Goal: Navigation & Orientation: Find specific page/section

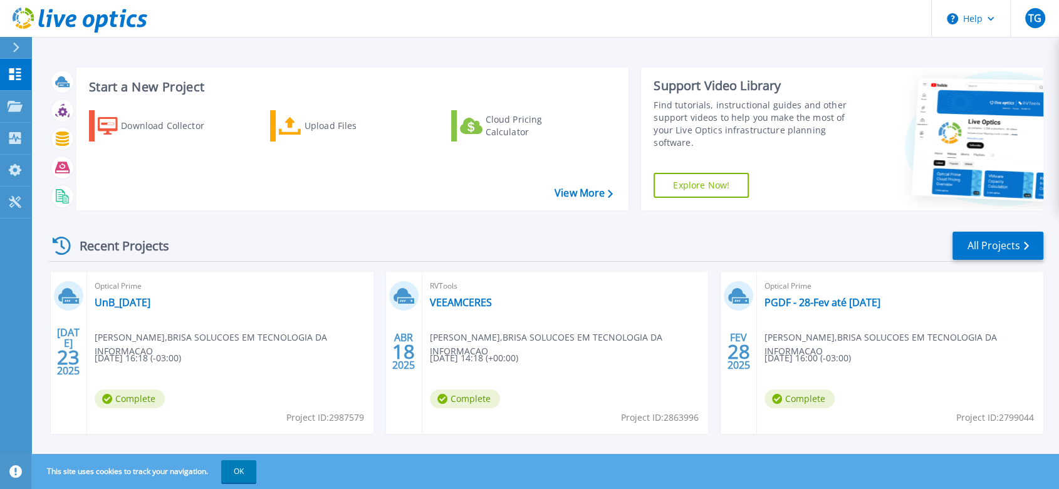
drag, startPoint x: 603, startPoint y: 229, endPoint x: 615, endPoint y: 221, distance: 14.4
click at [607, 227] on div "Recent Projects All Projects JUL 23 2025 Optical Prime UnB_Jul_2025 André Morei…" at bounding box center [545, 439] width 995 height 436
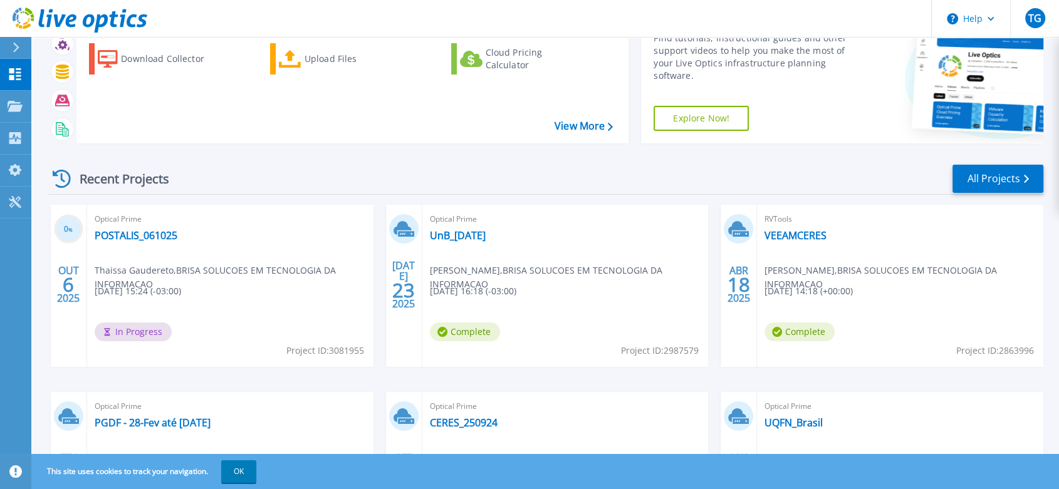
scroll to position [70, 0]
